Goal: Transaction & Acquisition: Purchase product/service

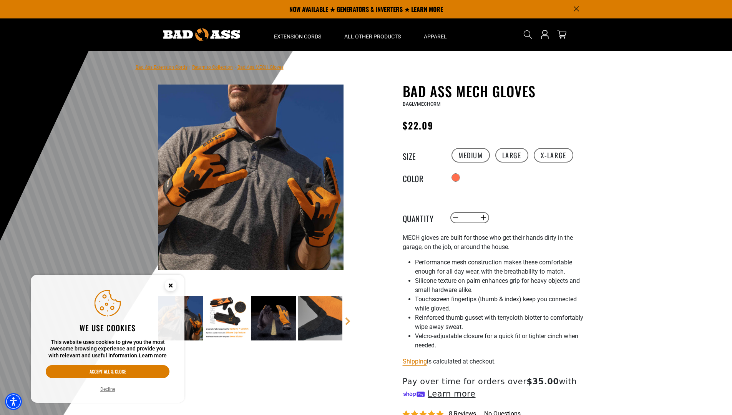
select select "**********"
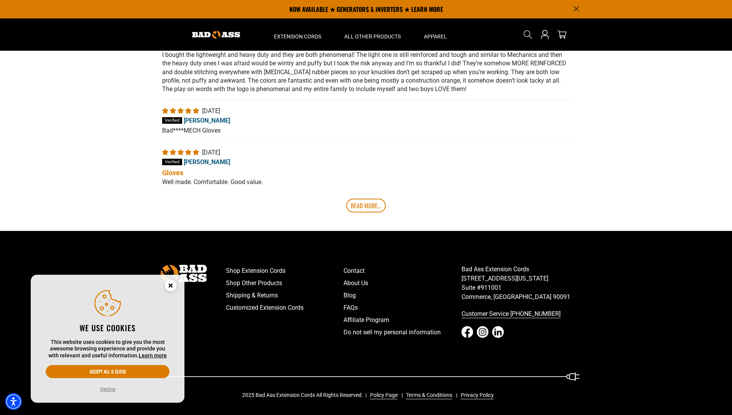
scroll to position [147, 0]
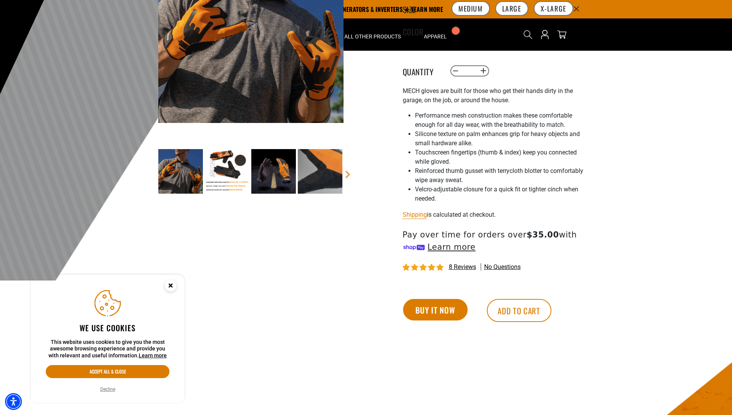
click at [435, 312] on button "Buy it now" at bounding box center [435, 310] width 65 height 22
